Goal: Information Seeking & Learning: Compare options

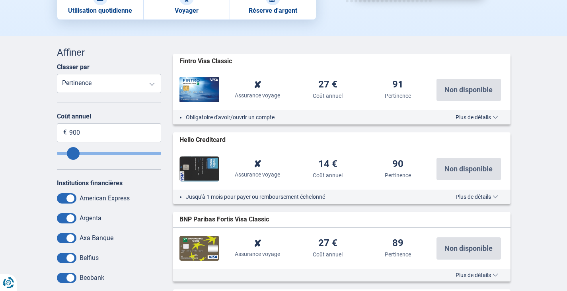
scroll to position [199, 0]
click at [61, 194] on span at bounding box center [66, 198] width 19 height 10
click at [0, 0] on input "checkbox" at bounding box center [0, 0] width 0 height 0
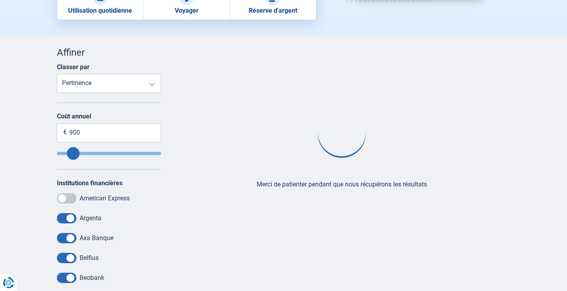
click at [62, 214] on span at bounding box center [66, 218] width 19 height 10
click at [0, 0] on input "checkbox" at bounding box center [0, 0] width 0 height 0
click at [64, 233] on span at bounding box center [66, 238] width 19 height 10
click at [0, 0] on input "checkbox" at bounding box center [0, 0] width 0 height 0
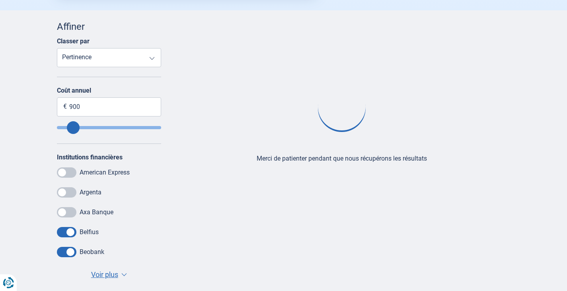
scroll to position [239, 0]
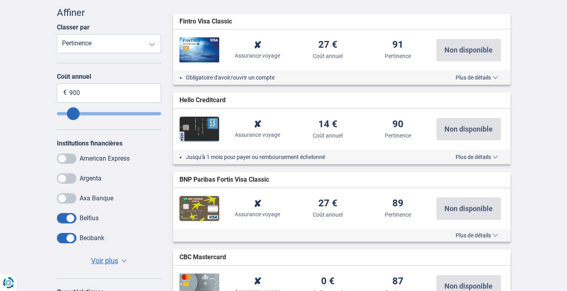
click at [60, 217] on span at bounding box center [66, 218] width 19 height 10
click at [0, 0] on input "checkbox" at bounding box center [0, 0] width 0 height 0
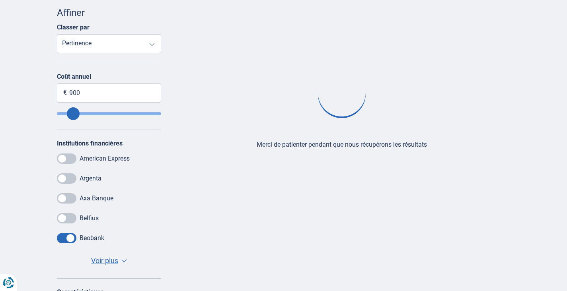
click at [60, 239] on span at bounding box center [66, 238] width 19 height 10
click at [0, 0] on input "checkbox" at bounding box center [0, 0] width 0 height 0
click at [113, 260] on span "Voir plus" at bounding box center [104, 261] width 27 height 10
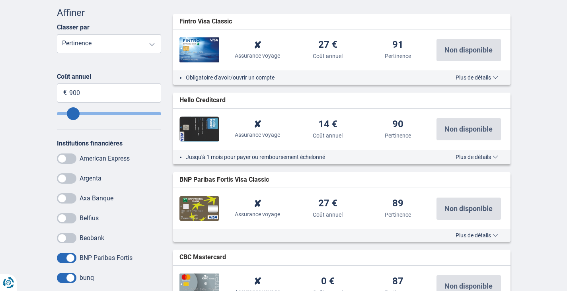
scroll to position [318, 0]
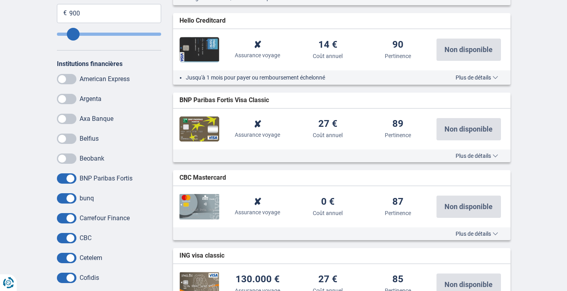
click at [66, 193] on span at bounding box center [66, 198] width 19 height 10
click at [0, 0] on input "checkbox" at bounding box center [0, 0] width 0 height 0
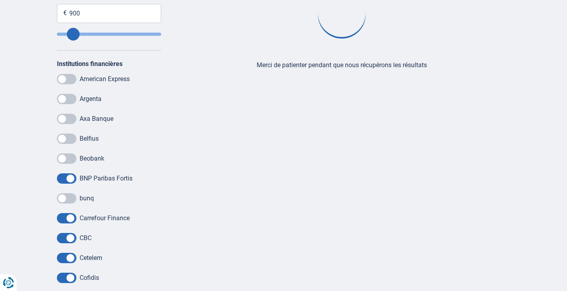
click at [60, 221] on span at bounding box center [66, 218] width 19 height 10
click at [0, 0] on input "checkbox" at bounding box center [0, 0] width 0 height 0
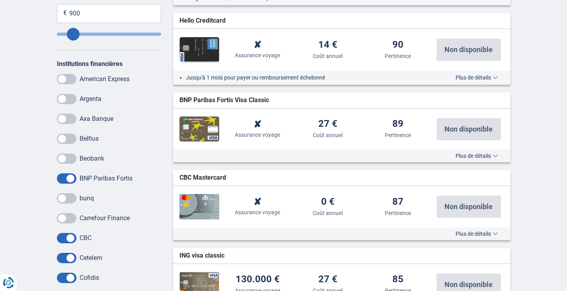
click at [63, 240] on span at bounding box center [66, 238] width 19 height 10
click at [0, 0] on input "checkbox" at bounding box center [0, 0] width 0 height 0
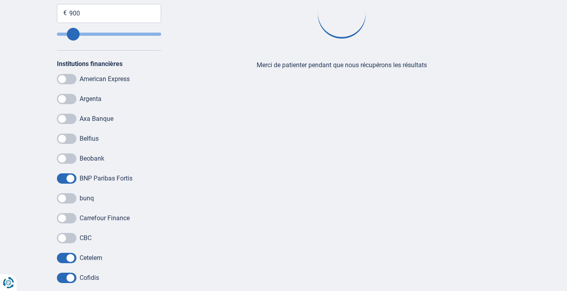
click at [62, 257] on span at bounding box center [66, 258] width 19 height 10
click at [0, 0] on input "checkbox" at bounding box center [0, 0] width 0 height 0
click at [65, 277] on span at bounding box center [66, 278] width 19 height 10
click at [0, 0] on input "checkbox" at bounding box center [0, 0] width 0 height 0
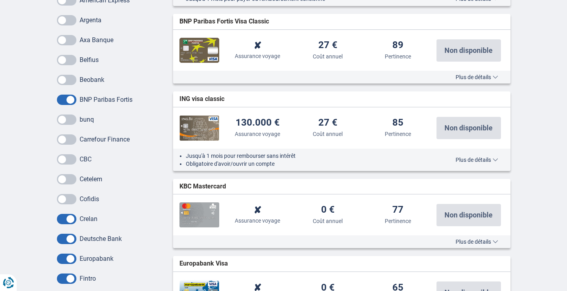
scroll to position [398, 0]
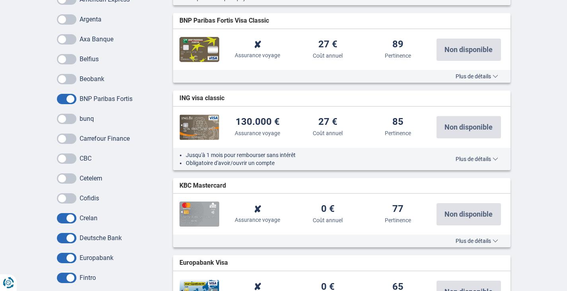
click at [59, 216] on span at bounding box center [66, 218] width 19 height 10
click at [0, 0] on input "checkbox" at bounding box center [0, 0] width 0 height 0
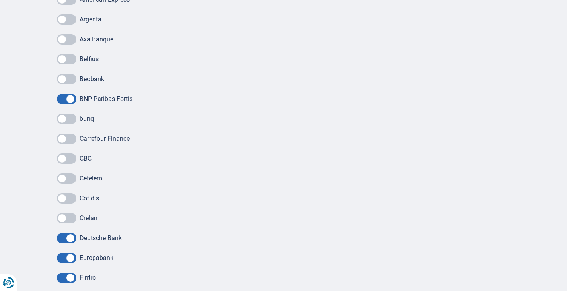
click at [60, 236] on span at bounding box center [66, 238] width 19 height 10
click at [0, 0] on input "checkbox" at bounding box center [0, 0] width 0 height 0
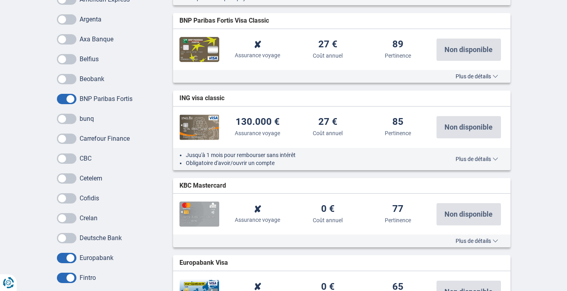
click at [62, 255] on span at bounding box center [66, 258] width 19 height 10
click at [0, 0] on input "checkbox" at bounding box center [0, 0] width 0 height 0
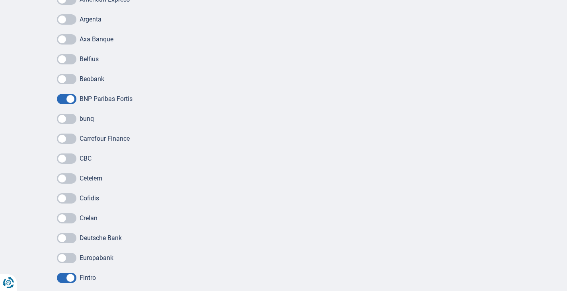
click at [62, 276] on span at bounding box center [66, 278] width 19 height 10
click at [0, 0] on input "checkbox" at bounding box center [0, 0] width 0 height 0
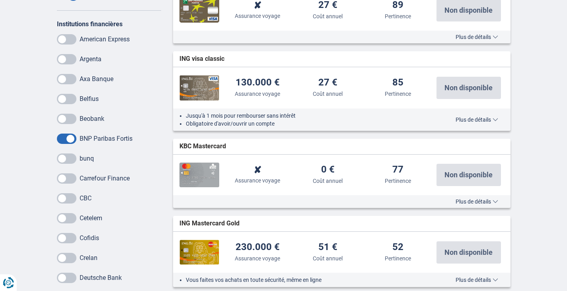
scroll to position [517, 0]
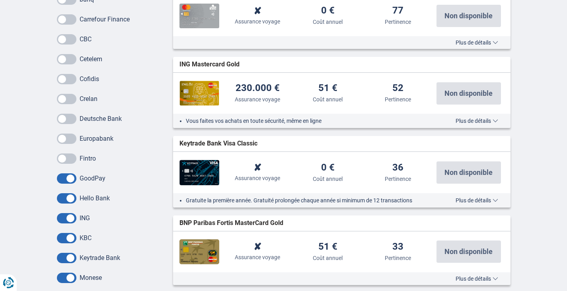
click at [62, 175] on span at bounding box center [66, 178] width 19 height 10
click at [0, 0] on input "checkbox" at bounding box center [0, 0] width 0 height 0
click at [64, 194] on span at bounding box center [66, 198] width 19 height 10
click at [0, 0] on input "checkbox" at bounding box center [0, 0] width 0 height 0
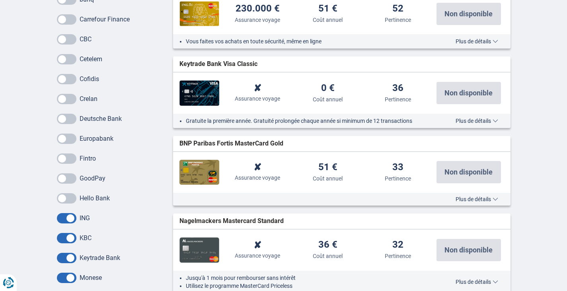
click at [64, 217] on span at bounding box center [66, 218] width 19 height 10
click at [0, 0] on input "checkbox" at bounding box center [0, 0] width 0 height 0
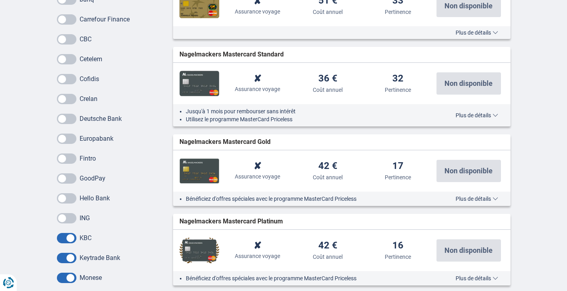
click at [62, 236] on span at bounding box center [66, 238] width 19 height 10
click at [0, 0] on input "checkbox" at bounding box center [0, 0] width 0 height 0
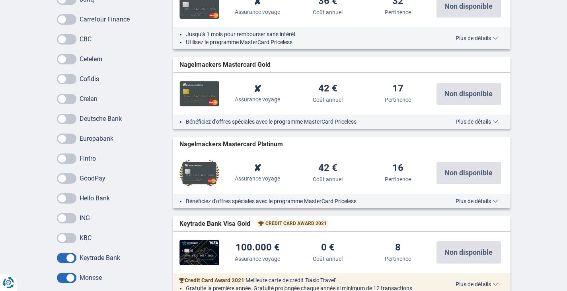
click at [63, 254] on span at bounding box center [66, 258] width 19 height 10
click at [0, 0] on input "checkbox" at bounding box center [0, 0] width 0 height 0
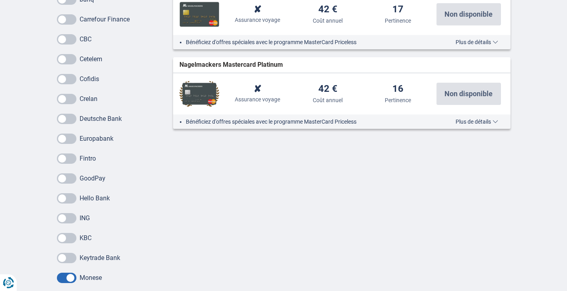
scroll to position [557, 0]
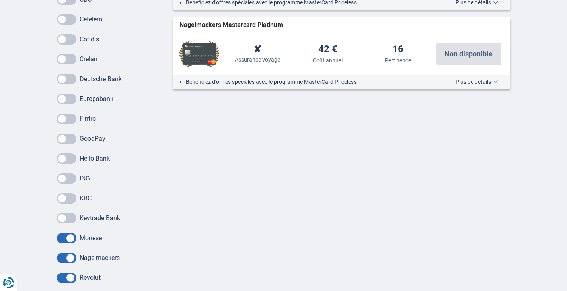
click at [61, 235] on span at bounding box center [66, 238] width 19 height 10
click at [0, 0] on input "checkbox" at bounding box center [0, 0] width 0 height 0
click at [59, 256] on span at bounding box center [66, 258] width 19 height 10
click at [0, 0] on input "checkbox" at bounding box center [0, 0] width 0 height 0
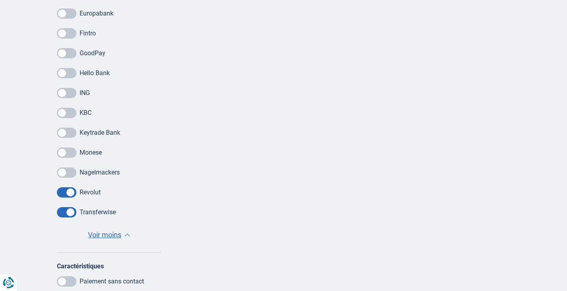
scroll to position [676, 0]
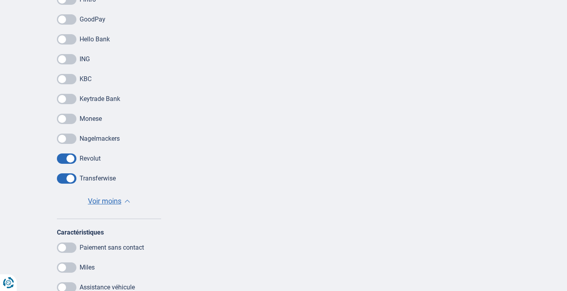
click at [63, 159] on span at bounding box center [66, 158] width 19 height 10
click at [0, 0] on input "checkbox" at bounding box center [0, 0] width 0 height 0
click at [64, 178] on span at bounding box center [66, 178] width 19 height 10
click at [0, 0] on input "checkbox" at bounding box center [0, 0] width 0 height 0
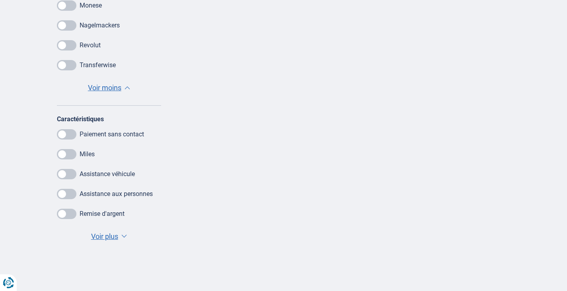
scroll to position [795, 0]
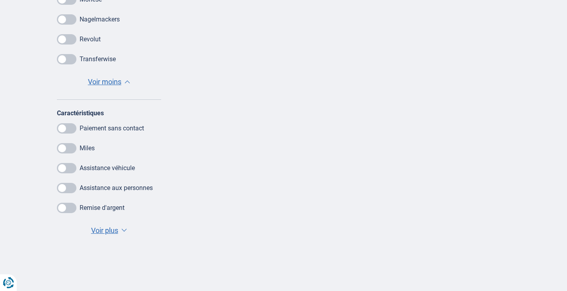
click at [112, 232] on span "Voir plus" at bounding box center [104, 230] width 27 height 10
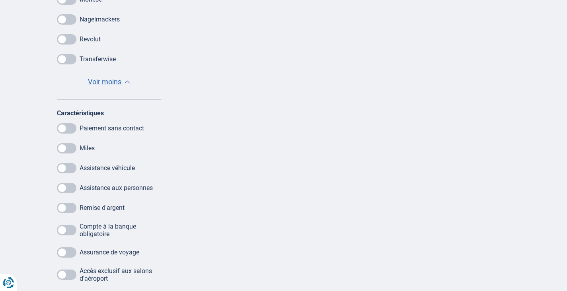
click at [73, 185] on span at bounding box center [66, 188] width 19 height 10
click at [0, 0] on input "checkbox" at bounding box center [0, 0] width 0 height 0
click at [76, 249] on span at bounding box center [66, 252] width 19 height 10
click at [0, 0] on input "checkbox" at bounding box center [0, 0] width 0 height 0
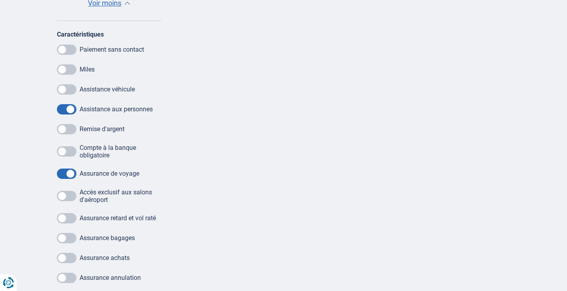
scroll to position [875, 0]
click at [69, 274] on span at bounding box center [66, 277] width 19 height 10
click at [0, 0] on input "checkbox" at bounding box center [0, 0] width 0 height 0
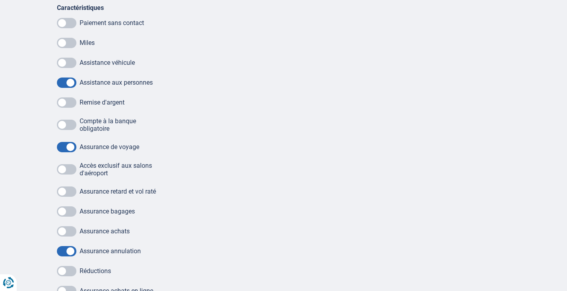
scroll to position [914, 0]
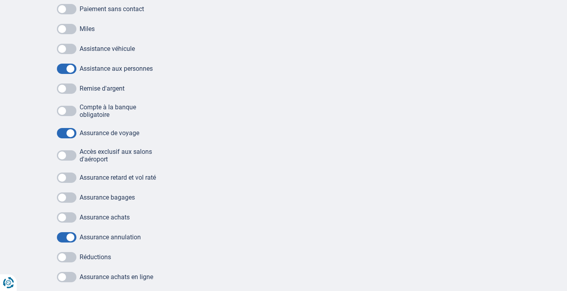
click at [68, 195] on span at bounding box center [66, 197] width 19 height 10
click at [0, 0] on input "checkbox" at bounding box center [0, 0] width 0 height 0
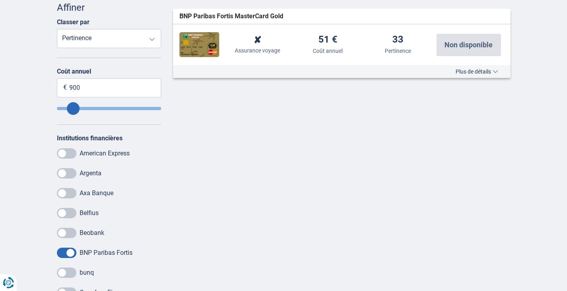
scroll to position [159, 0]
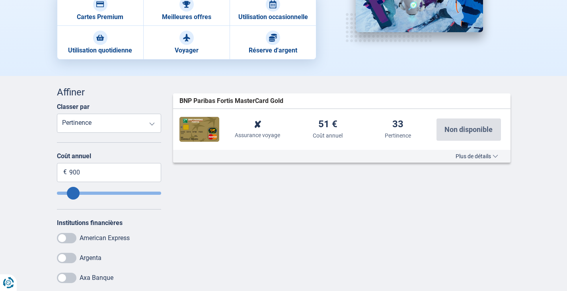
click at [479, 153] on span "Plus de détails" at bounding box center [476, 156] width 43 height 6
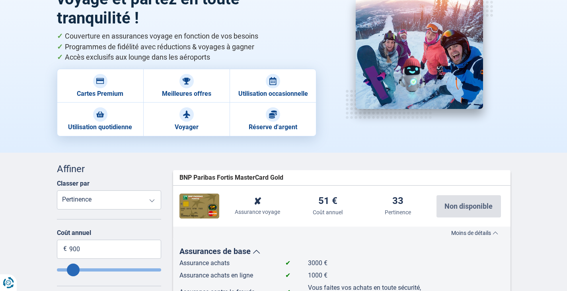
scroll to position [80, 0]
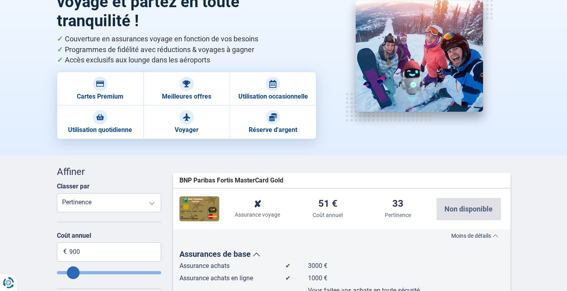
click at [202, 212] on img at bounding box center [199, 208] width 40 height 25
click at [202, 215] on img at bounding box center [199, 208] width 40 height 25
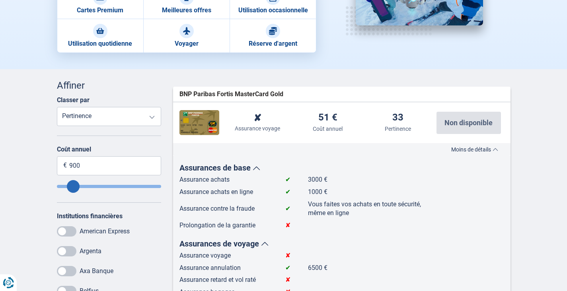
scroll to position [318, 0]
